Goal: Communication & Community: Ask a question

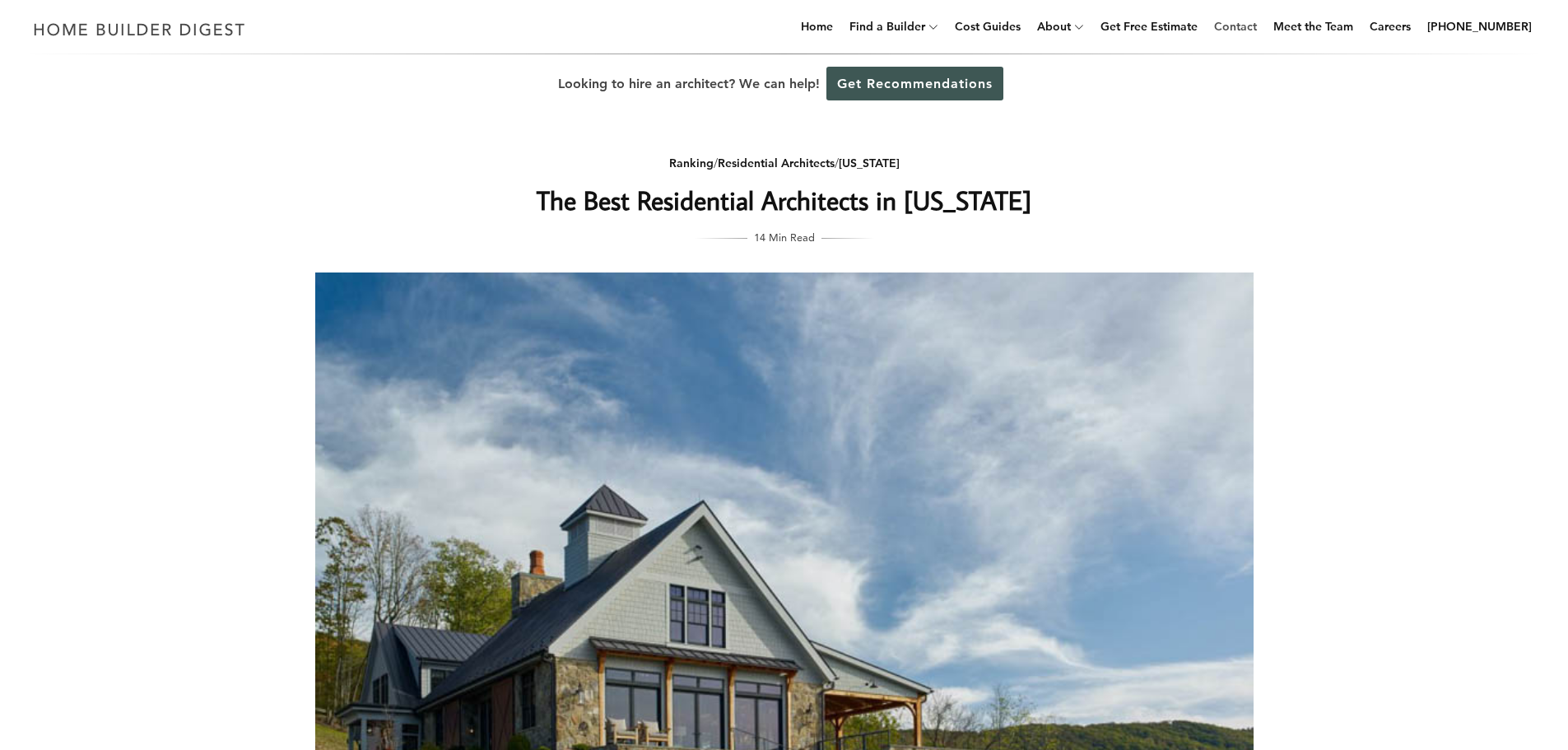
click at [1257, 27] on link "Contact" at bounding box center [1236, 26] width 56 height 53
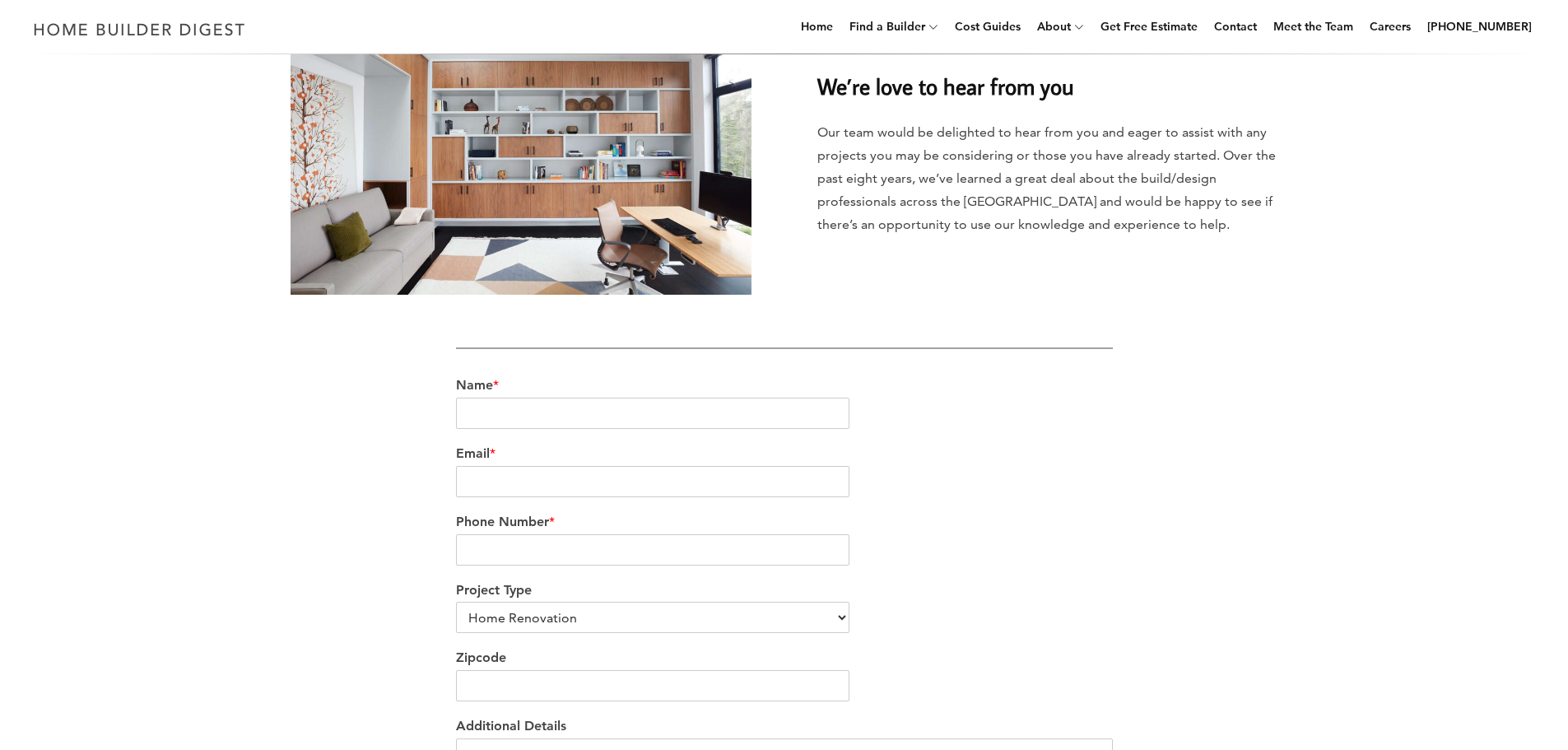
scroll to position [235, 0]
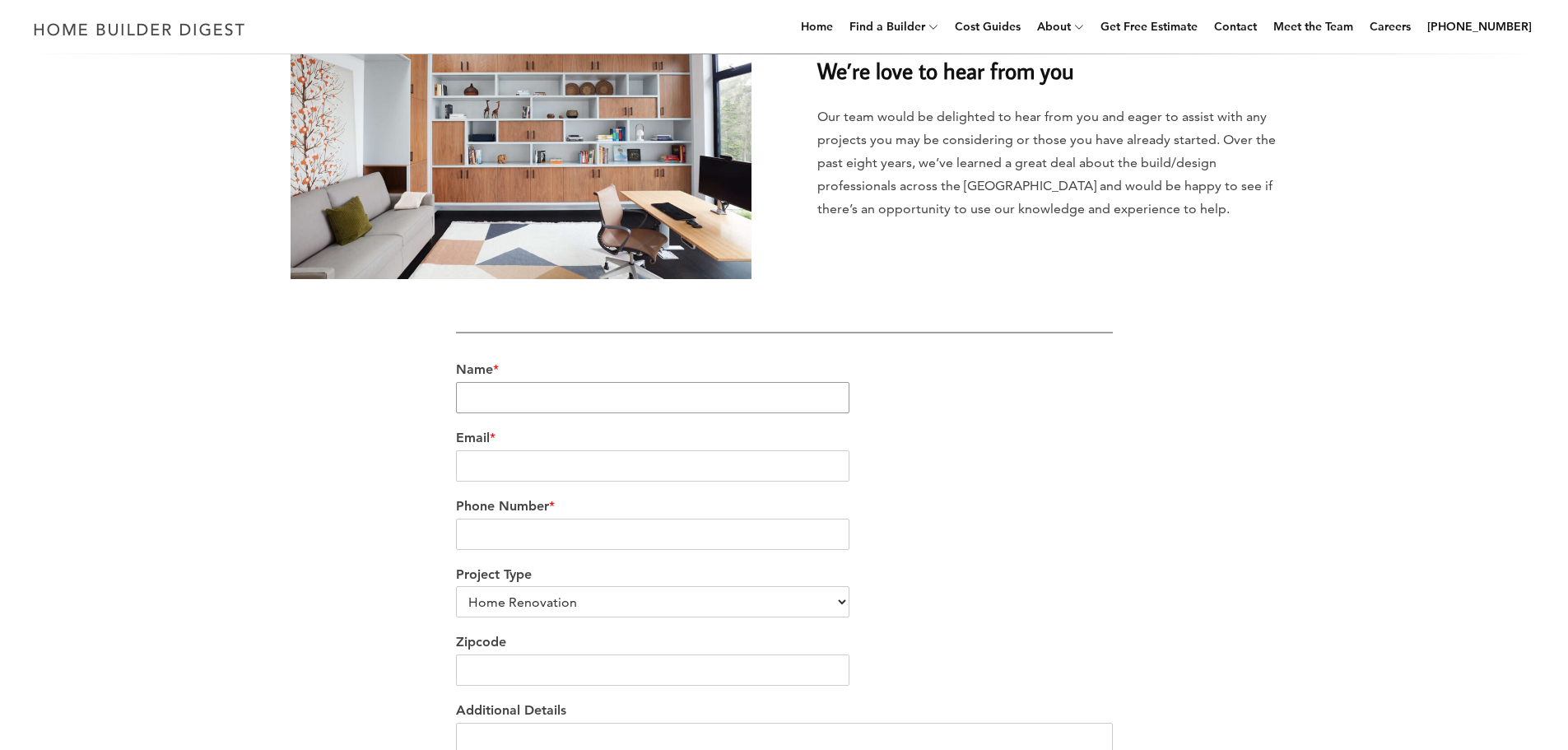
click at [506, 395] on input "Name *" at bounding box center [653, 398] width 395 height 32
type input "[PERSON_NAME]"
type input "[PERSON_NAME][EMAIL_ADDRESS][DOMAIN_NAME]"
type input "7032095174"
type input "20166"
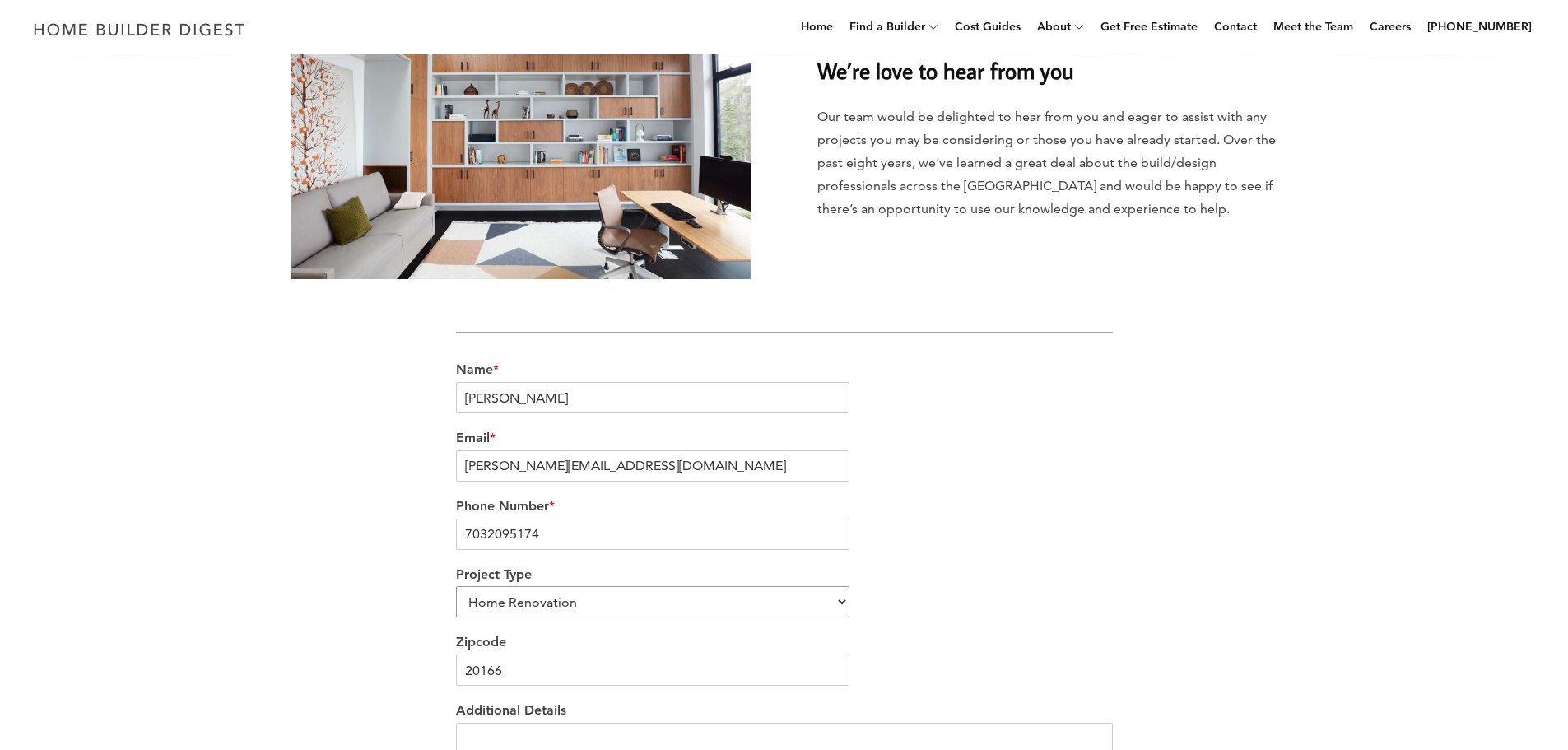
click at [843, 604] on select "Home Renovation Custom Home Builder Commercial Renovation Other" at bounding box center [653, 601] width 395 height 32
select select "Other"
click at [456, 586] on select "Home Renovation Custom Home Builder Commercial Renovation Other" at bounding box center [653, 601] width 395 height 32
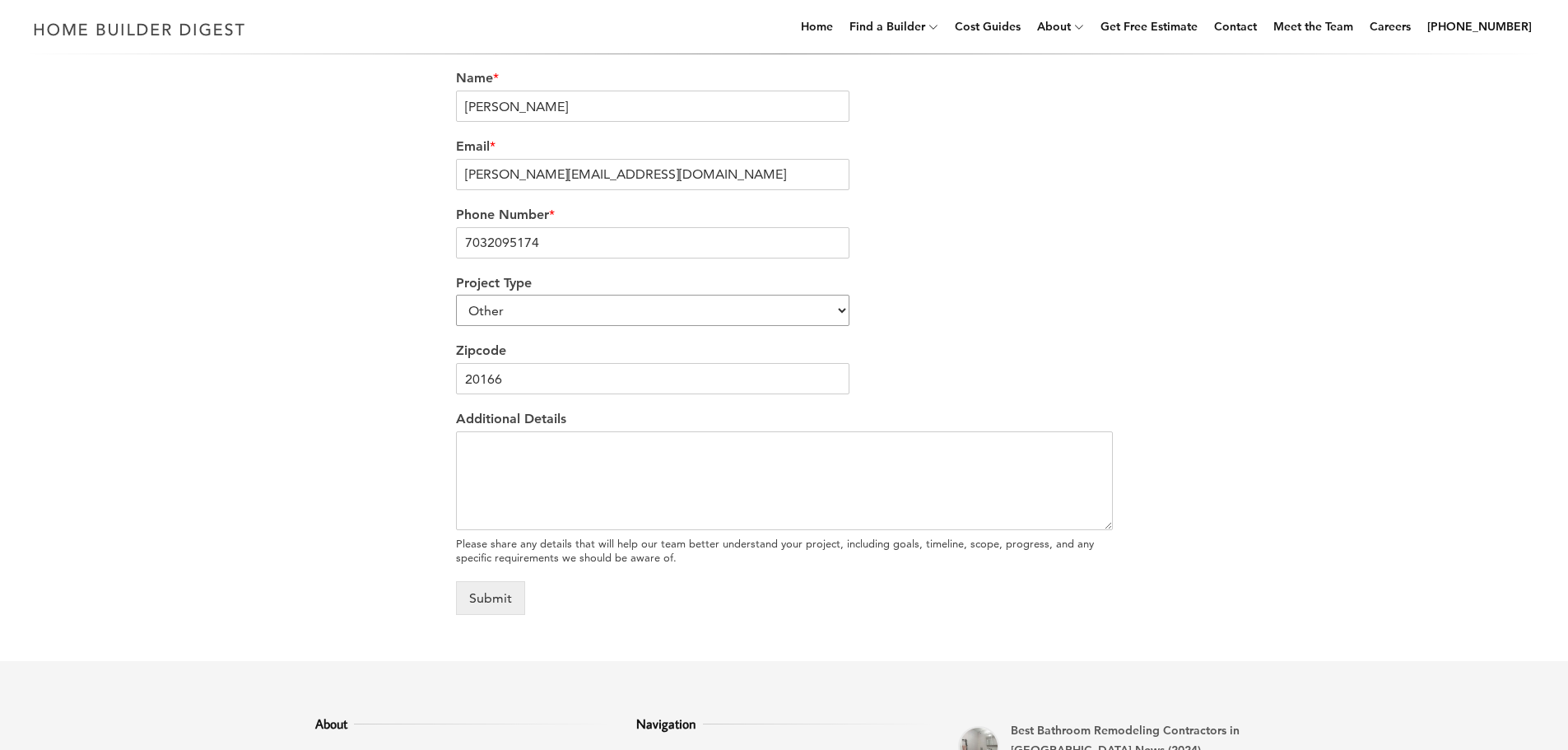
scroll to position [557, 0]
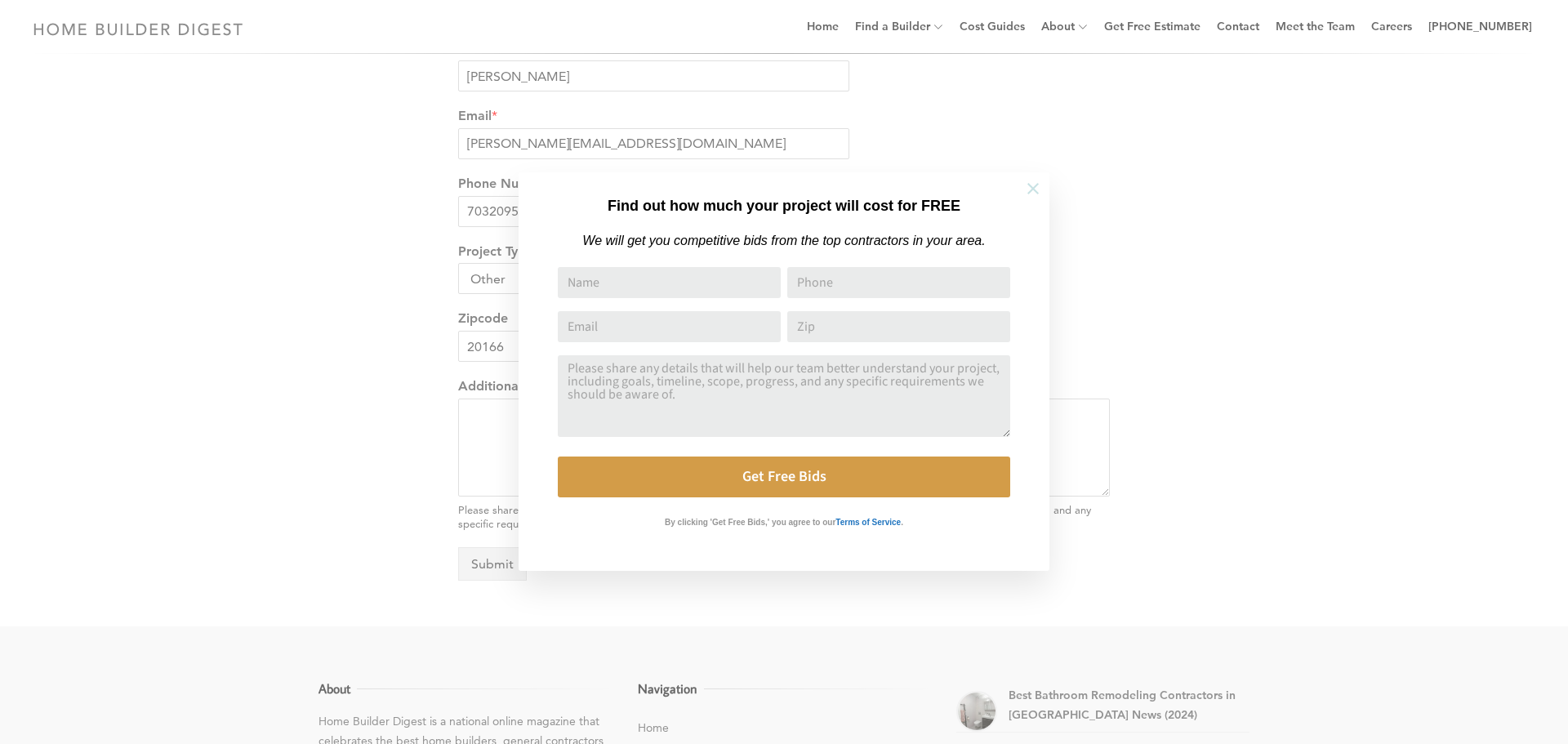
click at [1033, 186] on icon at bounding box center [1033, 189] width 18 height 18
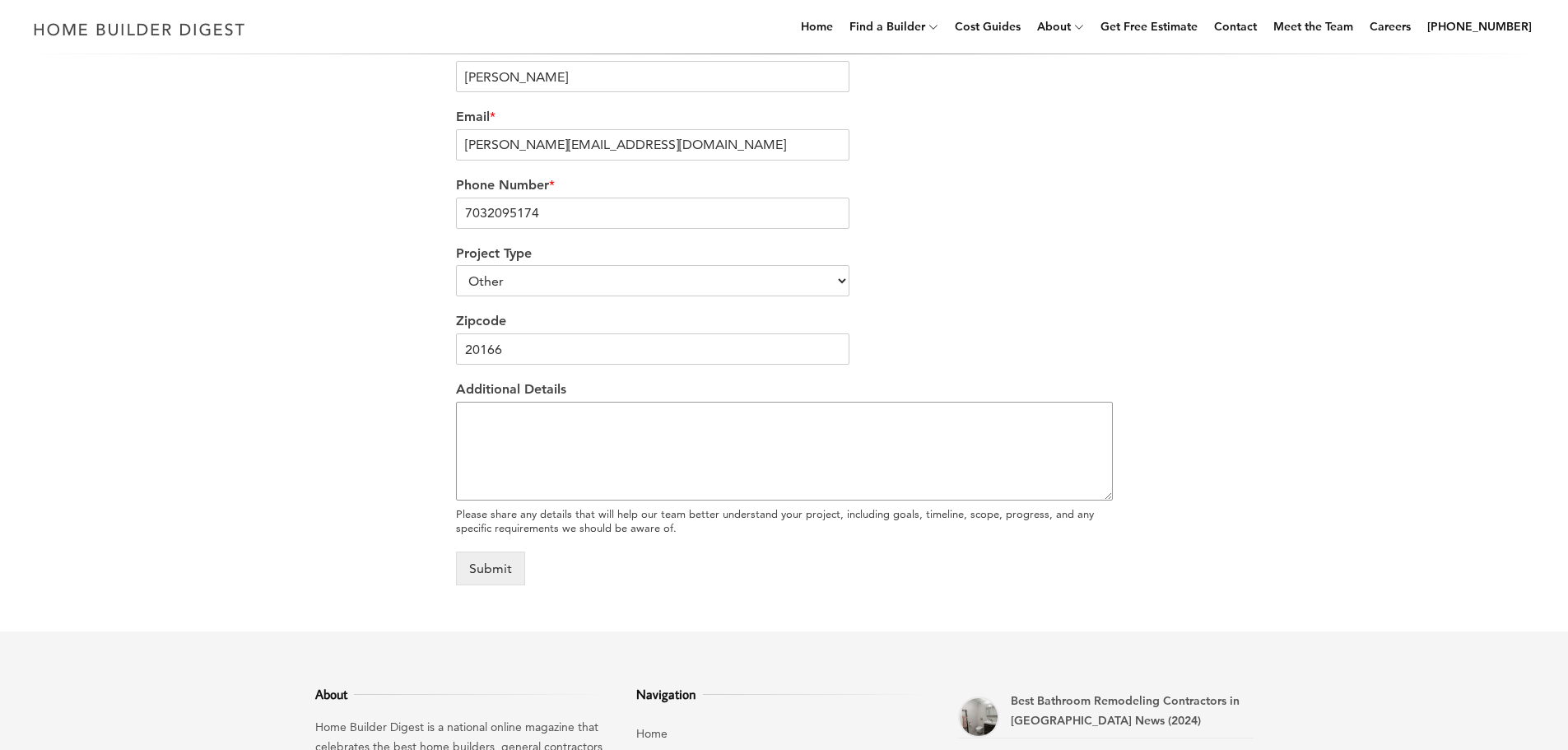
click at [477, 412] on textarea "Additional Details" at bounding box center [784, 450] width 657 height 99
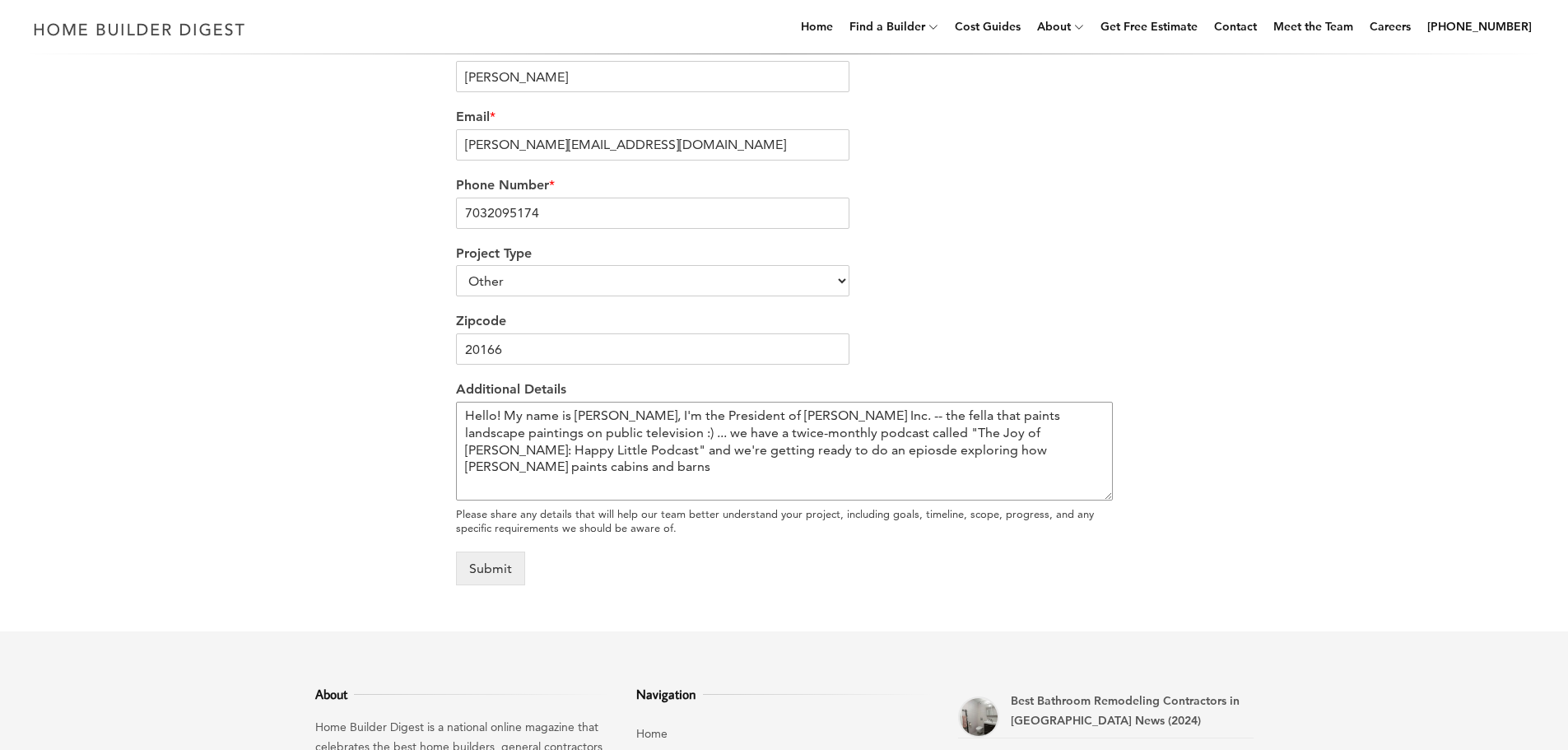
click at [787, 449] on textarea "Hello! My name is Joan Kowalski, I'm the President of Bob Ross Inc. -- the fell…" at bounding box center [784, 450] width 657 height 99
click at [1073, 453] on textarea "Hello! My name is Joan Kowalski, I'm the President of Bob Ross Inc. -- the fell…" at bounding box center [784, 450] width 657 height 99
click at [523, 467] on textarea "Hello! My name is Joan Kowalski, I'm the President of Bob Ross Inc. -- the fell…" at bounding box center [784, 450] width 657 height 99
click at [762, 465] on textarea "Hello! My name is Joan Kowalski, I'm the President of Bob Ross Inc. -- the fell…" at bounding box center [784, 450] width 657 height 99
click at [764, 467] on textarea "Hello! My name is Joan Kowalski, I'm the President of Bob Ross Inc. -- the fell…" at bounding box center [784, 450] width 657 height 99
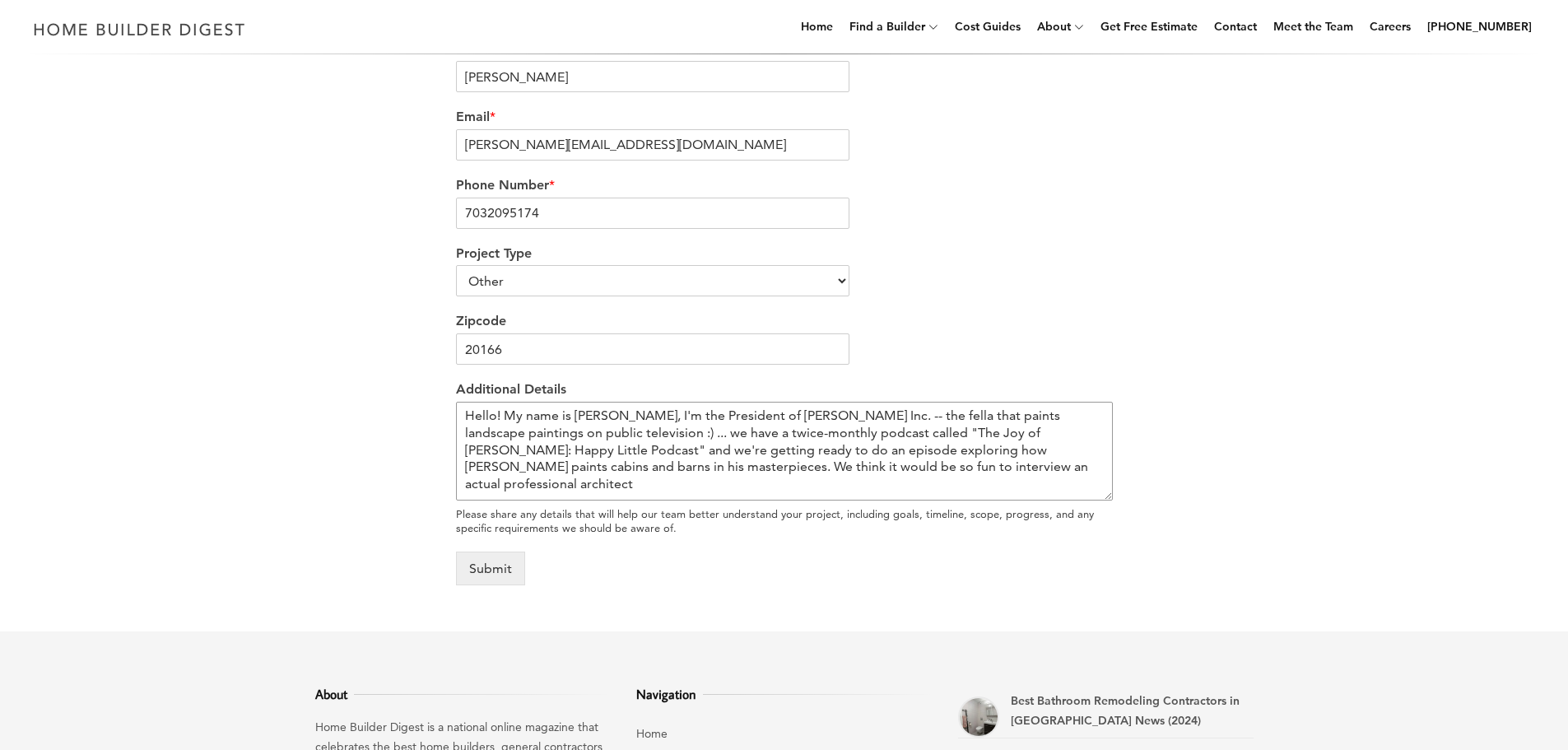
click at [839, 462] on textarea "Hello! My name is Joan Kowalski, I'm the President of Bob Ross Inc. -- the fell…" at bounding box center [784, 450] width 657 height 99
click at [841, 465] on textarea "Hello! My name is Joan Kowalski, I'm the President of Bob Ross Inc. -- the fell…" at bounding box center [784, 450] width 657 height 99
click at [990, 467] on textarea "Hello! My name is Joan Kowalski, I'm the President of Bob Ross Inc. -- the fell…" at bounding box center [784, 450] width 657 height 99
click at [510, 484] on textarea "Hello! My name is Joan Kowalski, I'm the President of Bob Ross Inc. -- the fell…" at bounding box center [784, 450] width 657 height 99
click at [675, 488] on textarea "Hello! My name is Joan Kowalski, I'm the President of Bob Ross Inc. -- the fell…" at bounding box center [784, 450] width 657 height 99
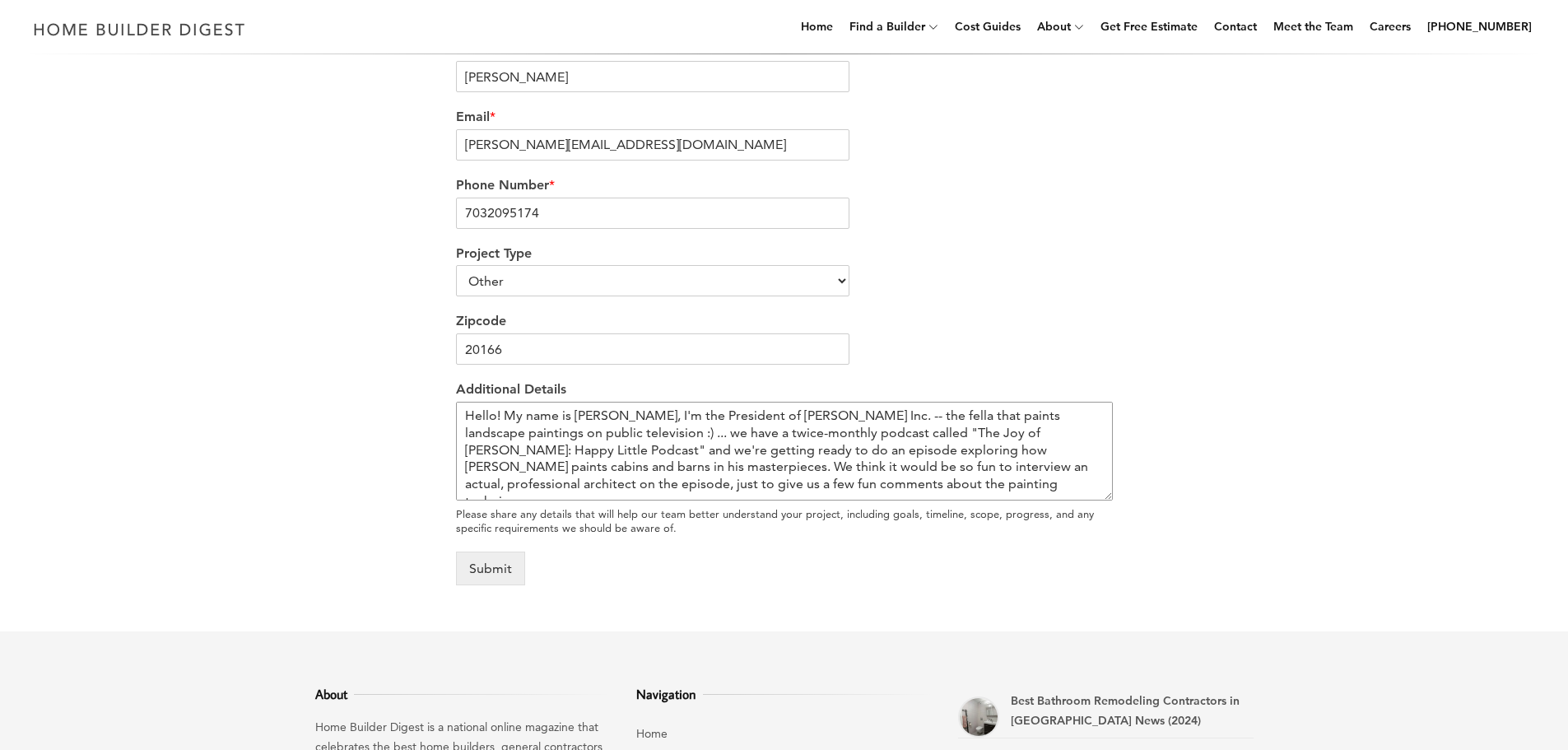
click at [712, 484] on textarea "Hello! My name is Joan Kowalski, I'm the President of Bob Ross Inc. -- the fell…" at bounding box center [784, 450] width 657 height 99
click at [856, 483] on textarea "Hello! My name is Joan Kowalski, I'm the President of Bob Ross Inc. -- the fell…" at bounding box center [784, 450] width 657 height 99
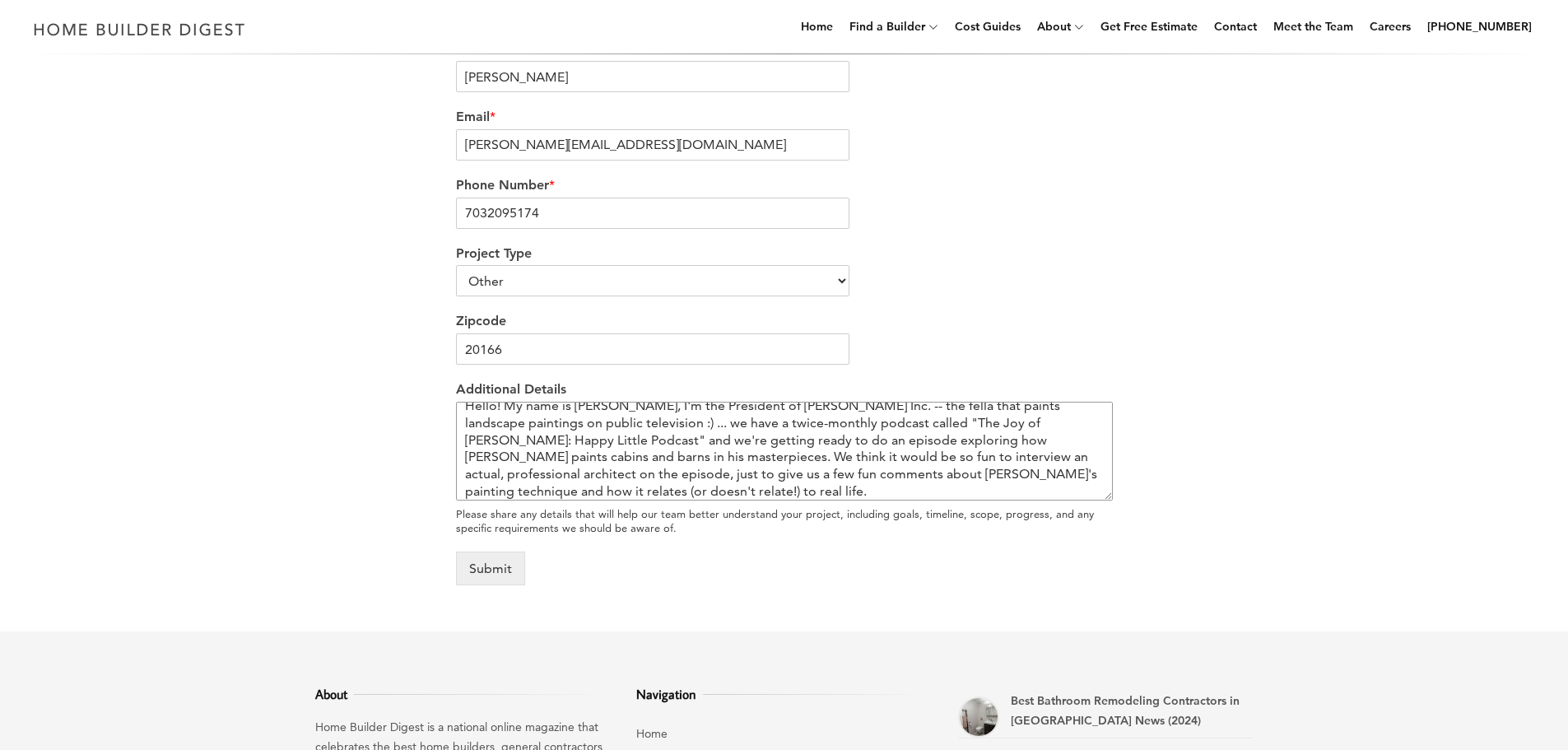
click at [633, 494] on textarea "Hello! My name is Joan Kowalski, I'm the President of Bob Ross Inc. -- the fell…" at bounding box center [784, 450] width 657 height 99
click at [979, 473] on textarea "Hello! My name is Joan Kowalski, I'm the President of Bob Ross Inc. -- the fell…" at bounding box center [784, 450] width 657 height 99
click at [549, 495] on textarea "Hello! My name is Joan Kowalski, I'm the President of Bob Ross Inc. -- the fell…" at bounding box center [784, 450] width 657 height 99
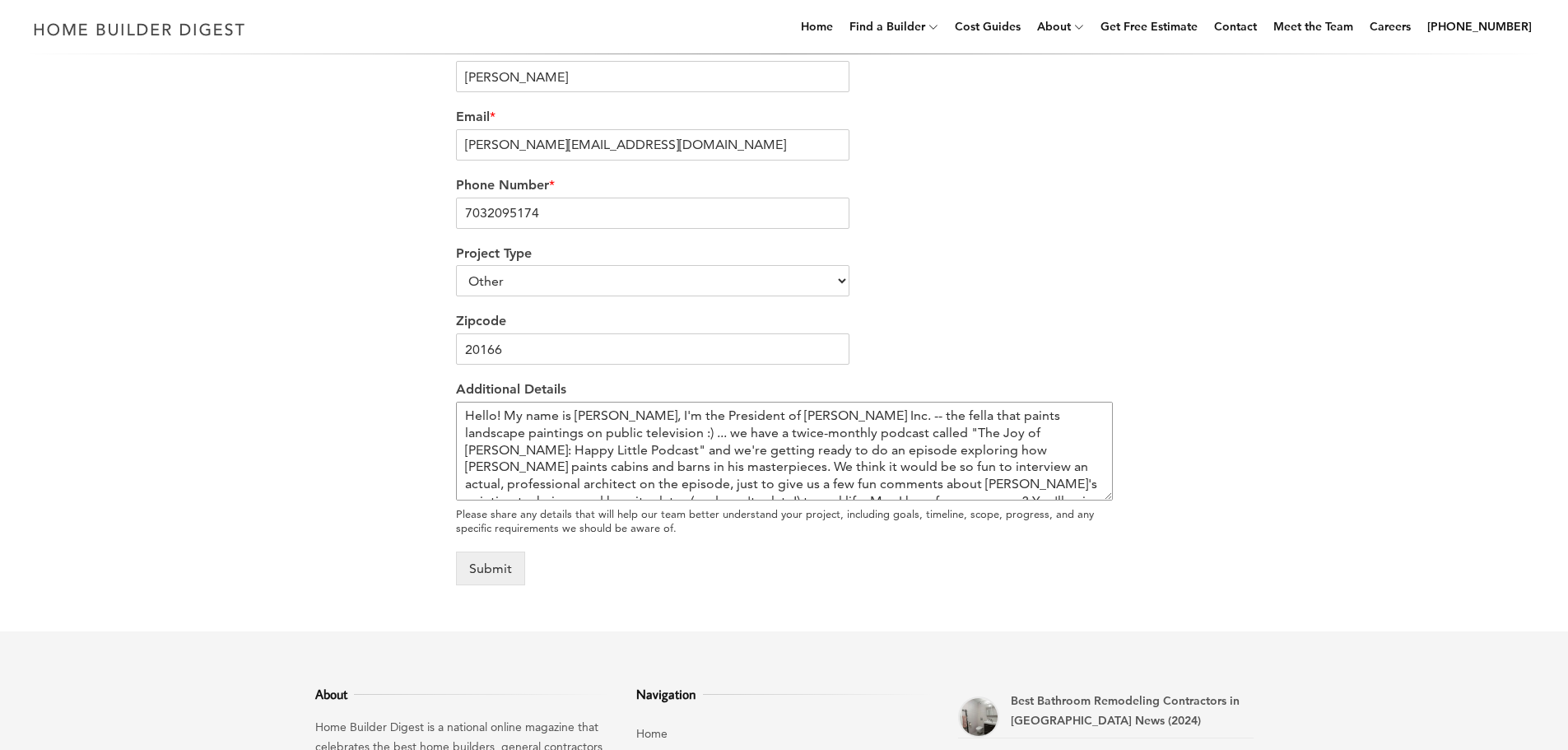
scroll to position [33, 0]
type textarea "Hello! My name is Joan Kowalski, I'm the President of Bob Ross Inc. -- the fell…"
click at [551, 212] on input "7032095174" at bounding box center [653, 213] width 395 height 32
type input "7038037200"
click at [541, 349] on input "20166" at bounding box center [653, 349] width 395 height 32
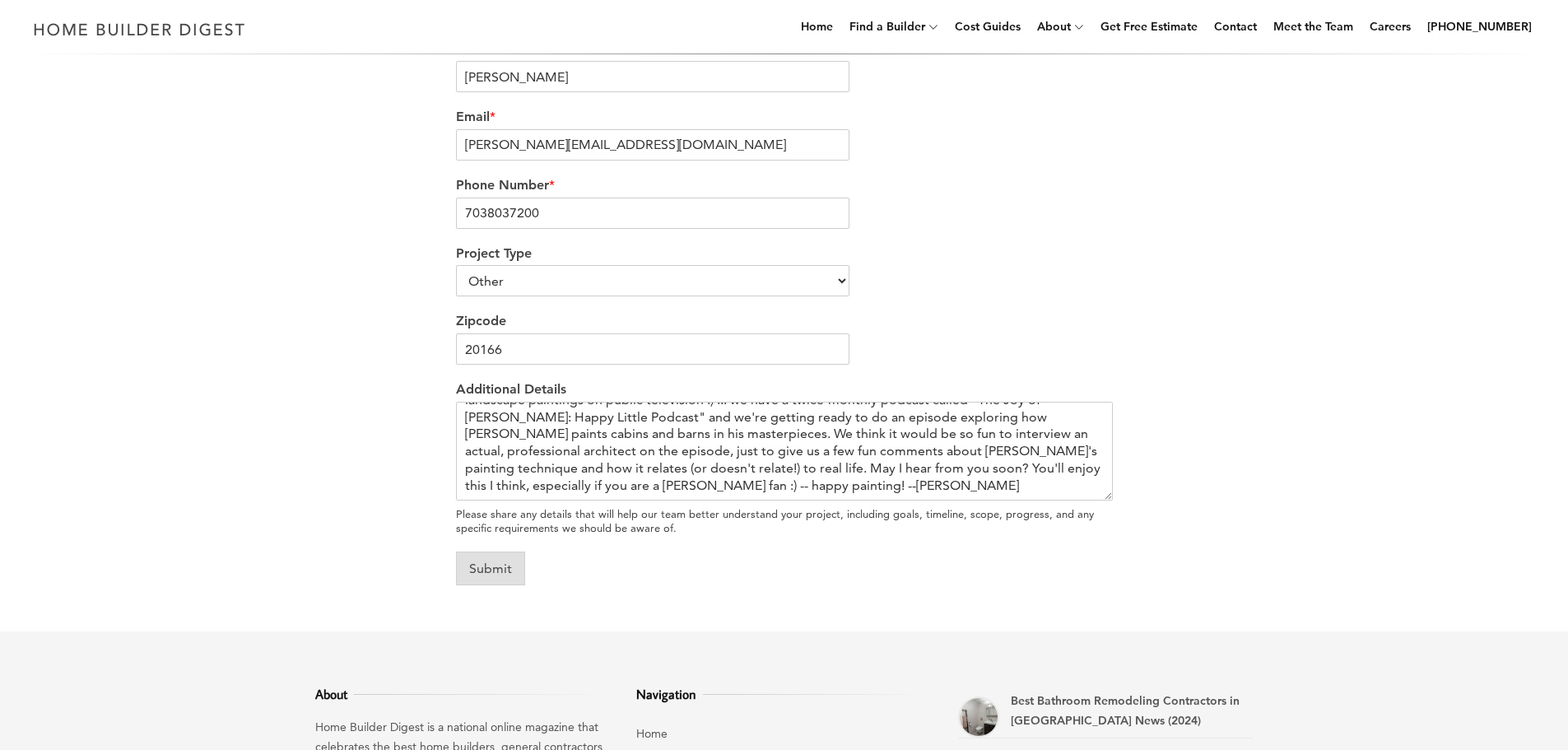
click at [486, 570] on button "Submit" at bounding box center [491, 568] width 69 height 34
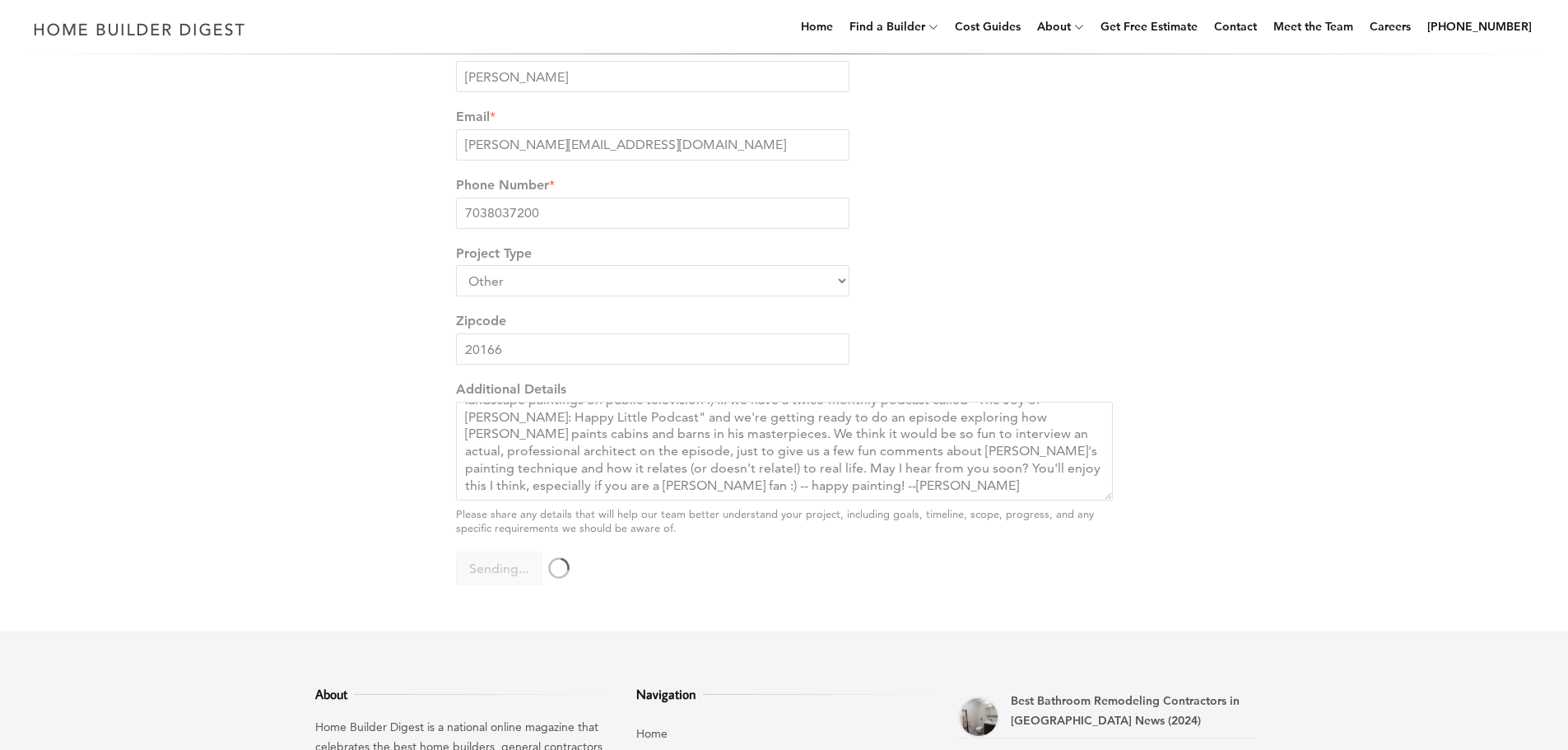
scroll to position [466, 0]
